Goal: Use online tool/utility: Utilize a website feature to perform a specific function

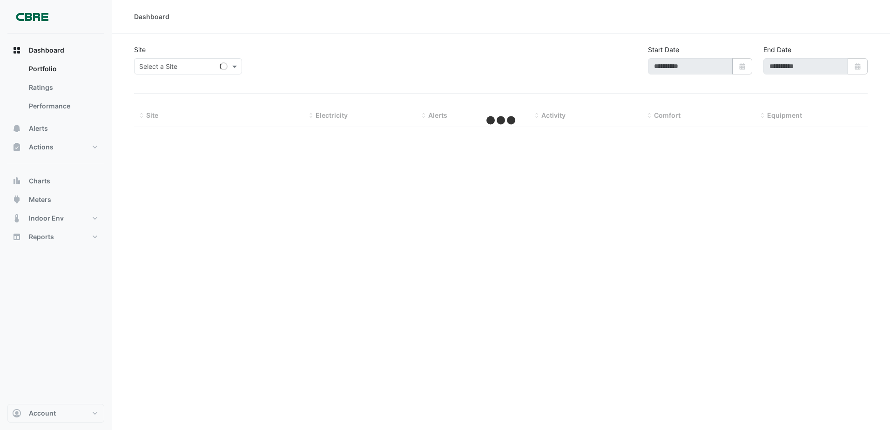
type input "**********"
select select "***"
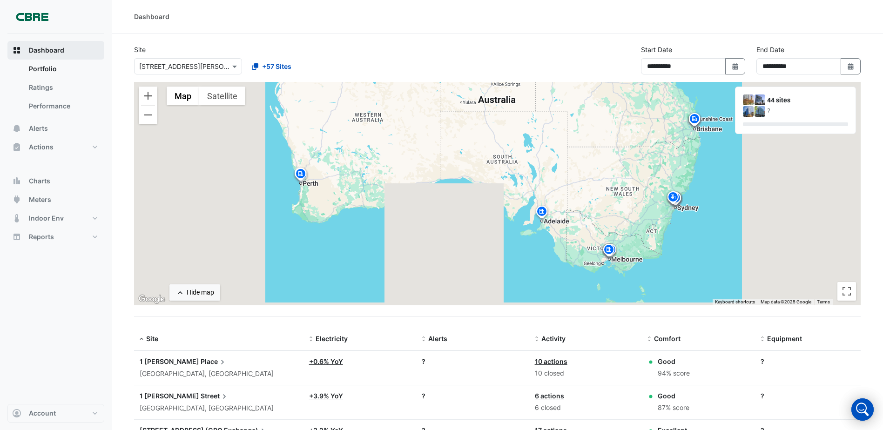
click at [45, 49] on span "Dashboard" at bounding box center [46, 50] width 35 height 9
click at [198, 66] on input "text" at bounding box center [178, 67] width 79 height 10
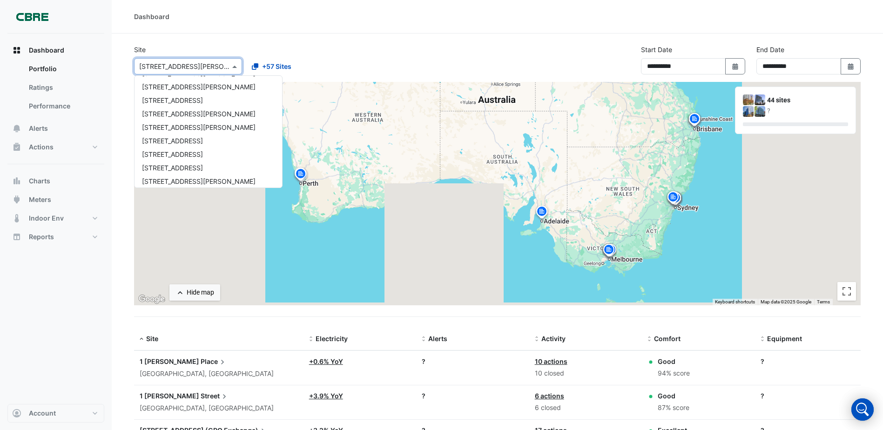
scroll to position [605, 0]
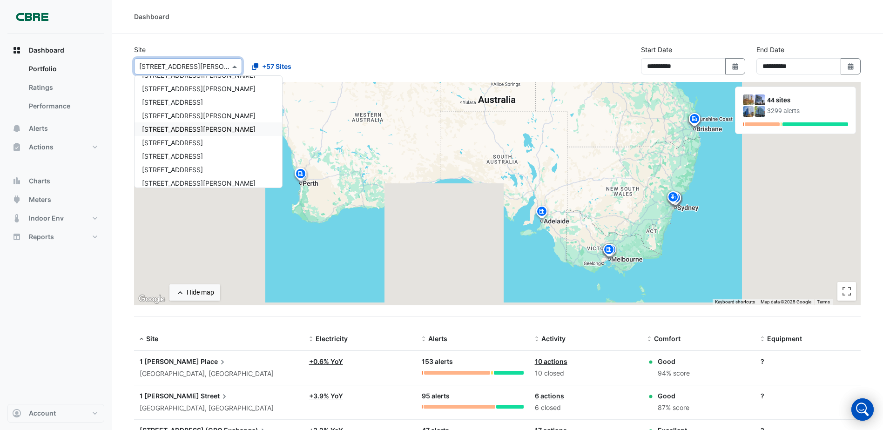
click at [181, 128] on span "[STREET_ADDRESS][PERSON_NAME]" at bounding box center [199, 129] width 114 height 8
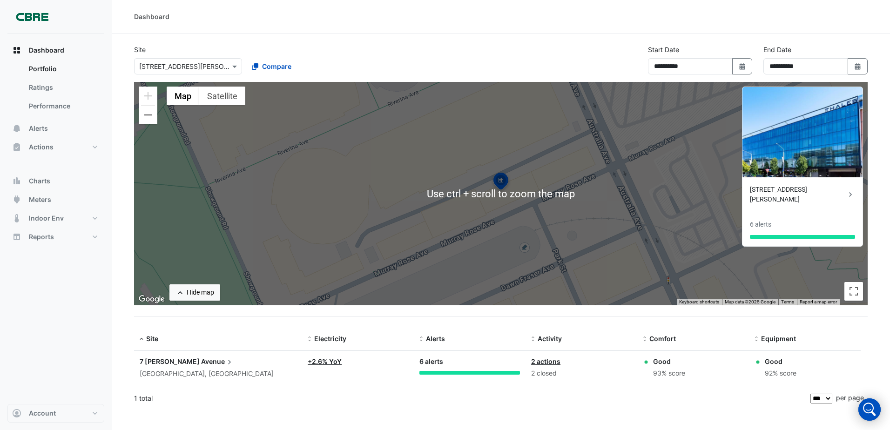
click at [405, 54] on div "**********" at bounding box center [500, 63] width 745 height 37
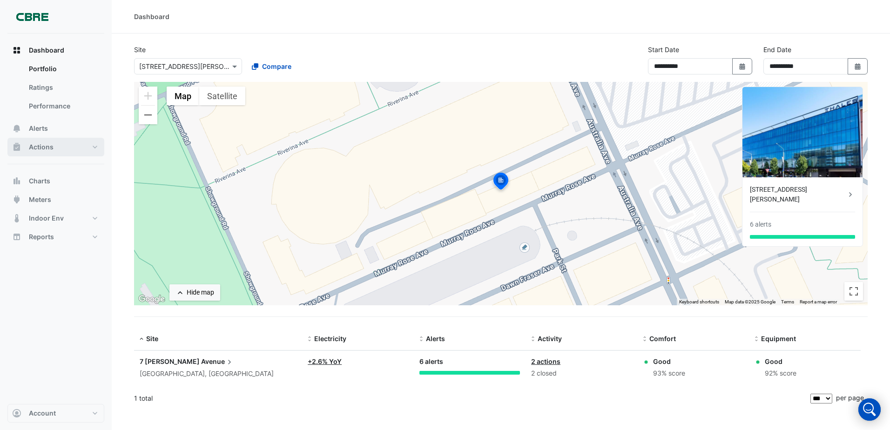
click at [43, 148] on span "Actions" at bounding box center [41, 146] width 25 height 9
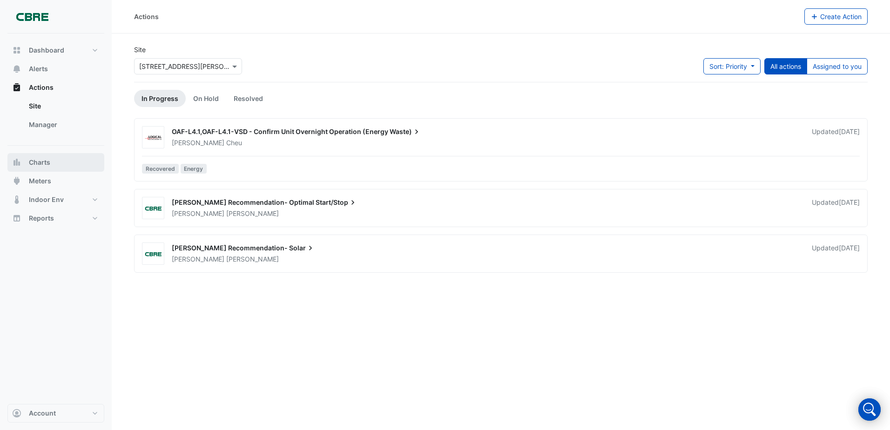
click at [41, 164] on span "Charts" at bounding box center [39, 162] width 21 height 9
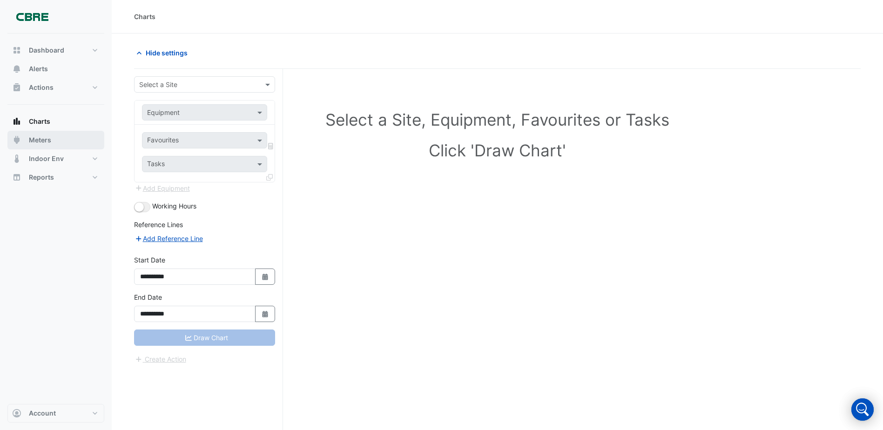
click at [42, 139] on span "Meters" at bounding box center [40, 139] width 22 height 9
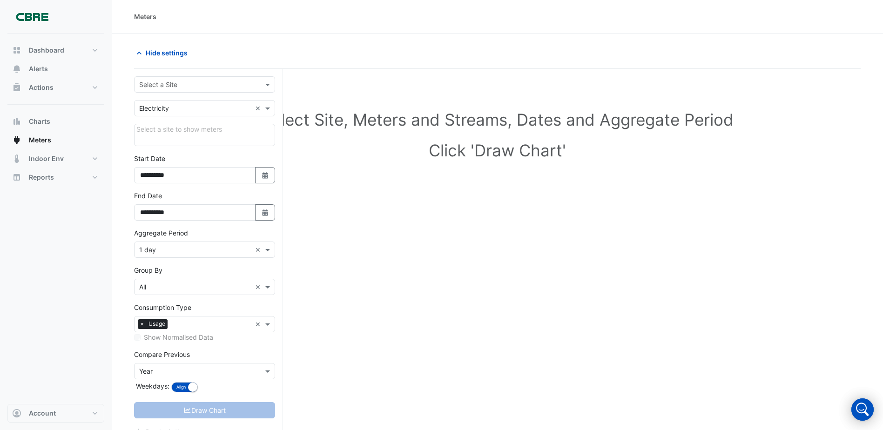
click at [199, 85] on input "text" at bounding box center [195, 85] width 112 height 10
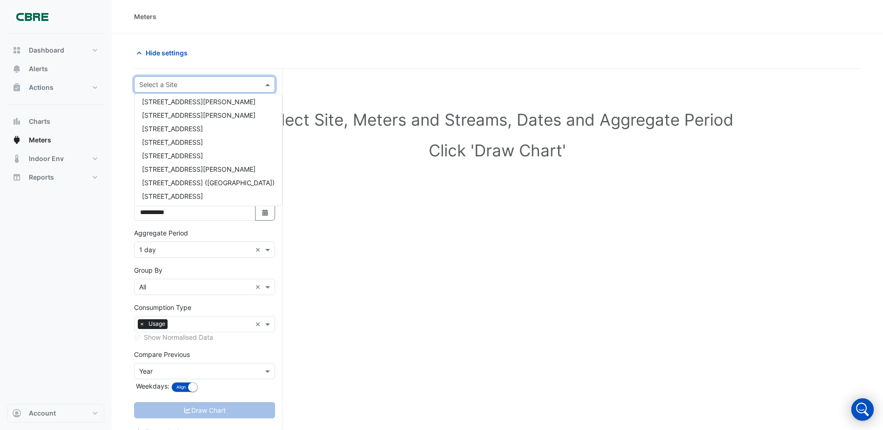
scroll to position [652, 0]
click at [174, 104] on span "[STREET_ADDRESS][PERSON_NAME]" at bounding box center [199, 101] width 114 height 8
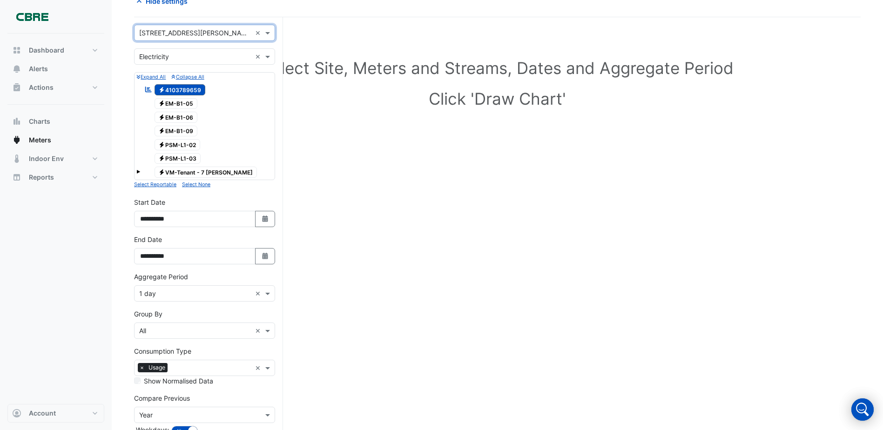
scroll to position [109, 0]
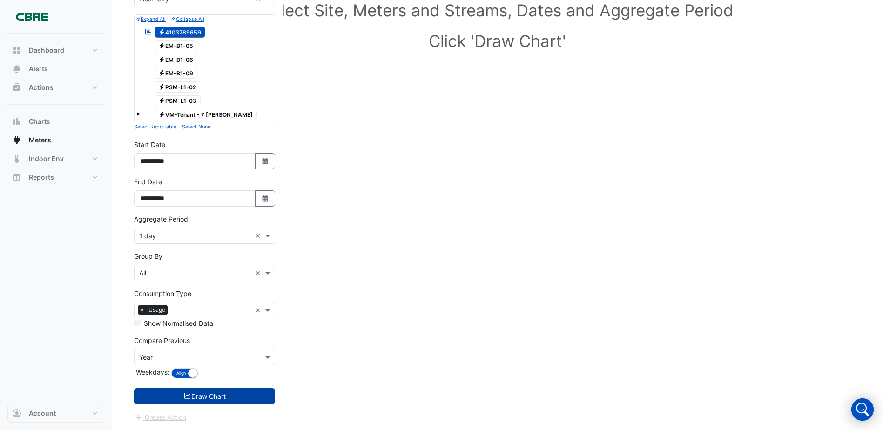
click at [241, 399] on button "Draw Chart" at bounding box center [204, 396] width 141 height 16
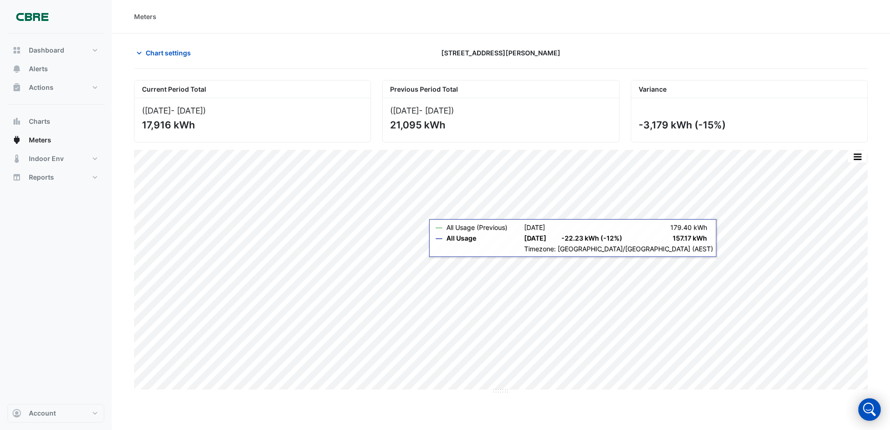
click at [702, 262] on section "Chart settings [STREET_ADDRESS][PERSON_NAME] Current Period Total ([DATE] - [DA…" at bounding box center [501, 214] width 778 height 361
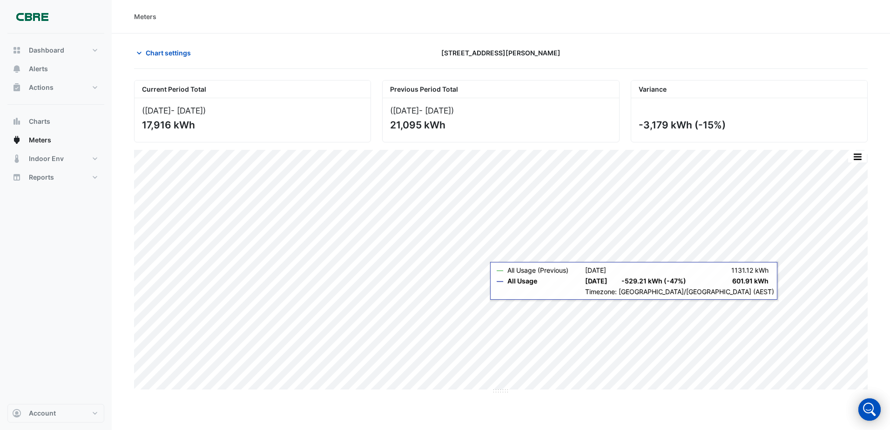
click at [757, 304] on section "Chart settings [STREET_ADDRESS][PERSON_NAME] Current Period Total ([DATE] - [DA…" at bounding box center [501, 214] width 778 height 361
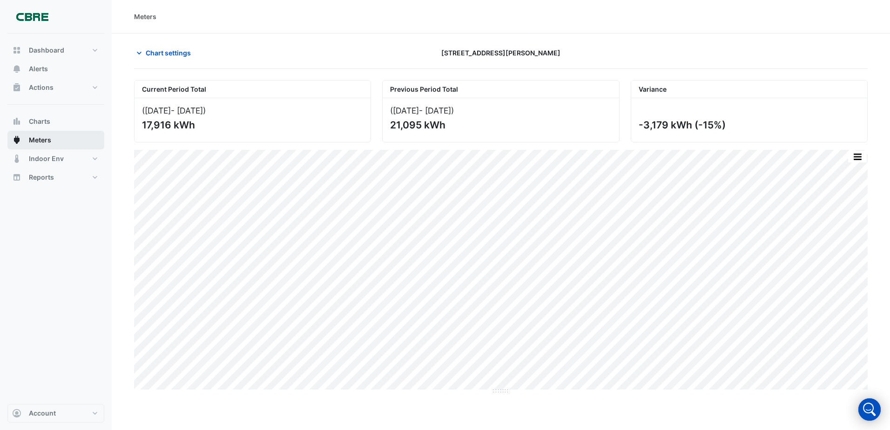
click at [43, 138] on span "Meters" at bounding box center [40, 139] width 22 height 9
click at [45, 123] on span "Charts" at bounding box center [39, 121] width 21 height 9
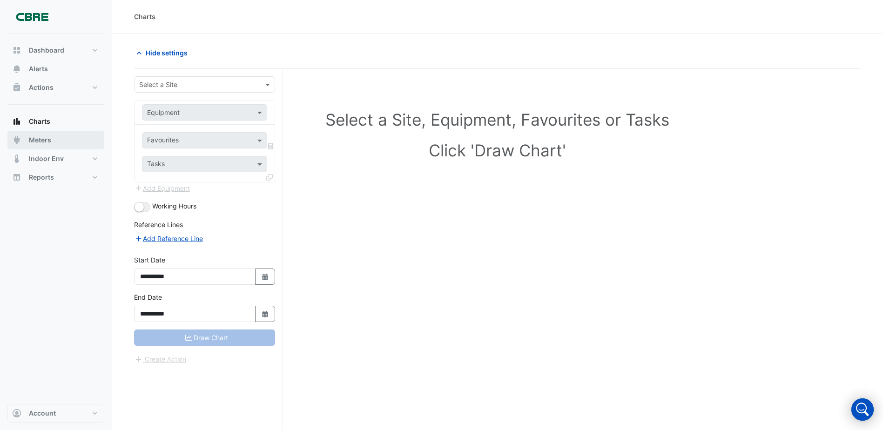
click at [43, 142] on span "Meters" at bounding box center [40, 139] width 22 height 9
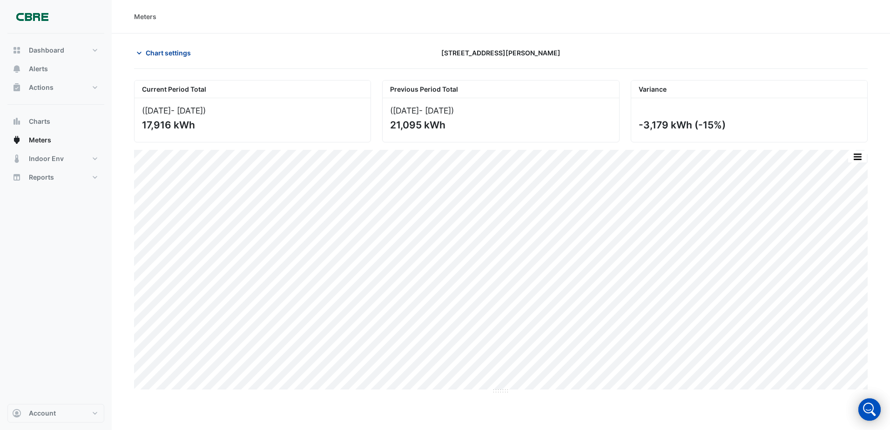
click at [166, 52] on span "Chart settings" at bounding box center [168, 53] width 45 height 10
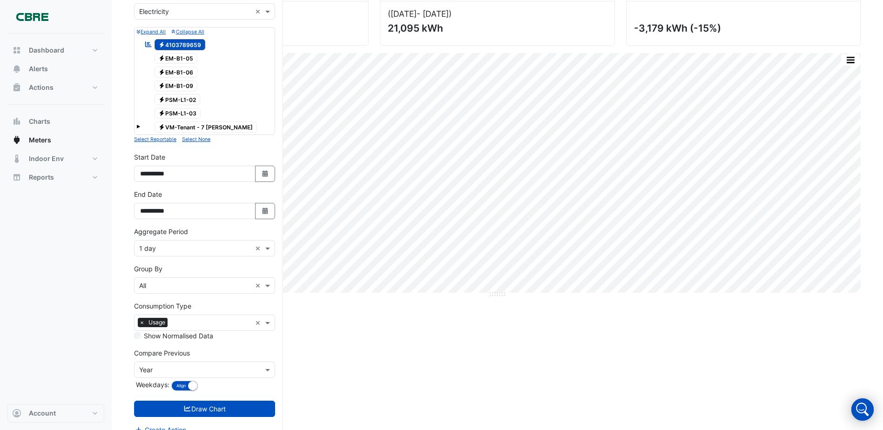
scroll to position [109, 0]
